Goal: Ask a question

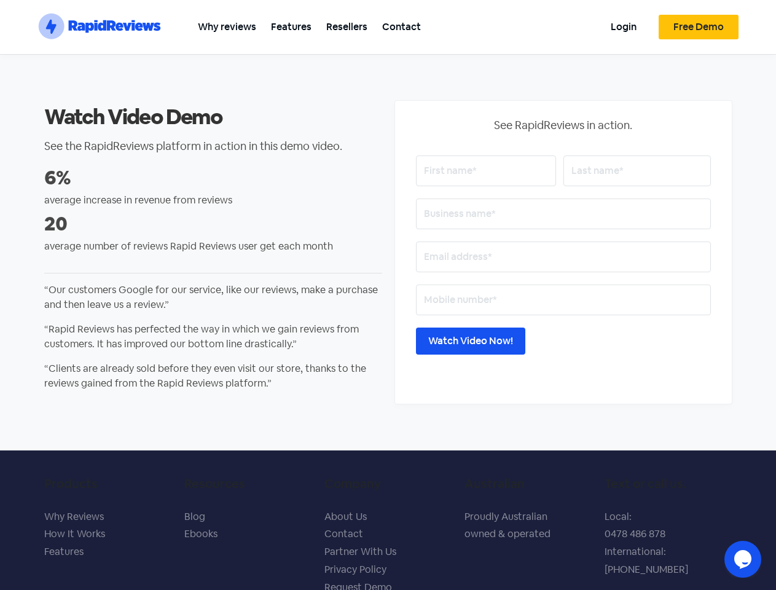
click at [760, 16] on section ".st0{fill:#1652F0;} .st1{fill:none;} .st2{opacity:0.3;fill-rule:evenodd;clip-ru…" at bounding box center [388, 27] width 776 height 55
click at [743, 559] on icon "Chat widget" at bounding box center [742, 559] width 17 height 18
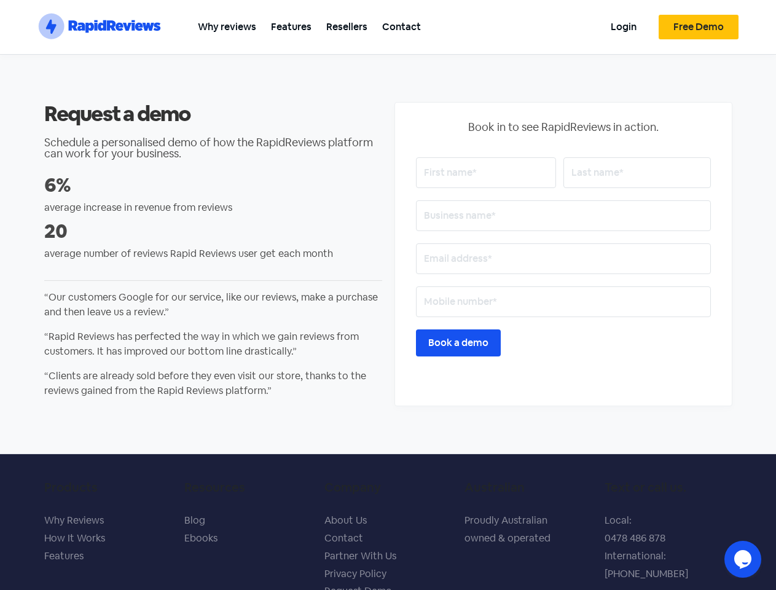
click at [760, 16] on section ".st0{fill:#1652F0;} .st1{fill:none;} .st2{opacity:0.3;fill-rule:evenodd;clip-ru…" at bounding box center [388, 27] width 776 height 55
click at [743, 559] on icon "Chat widget" at bounding box center [742, 559] width 17 height 18
